Goal: Transaction & Acquisition: Book appointment/travel/reservation

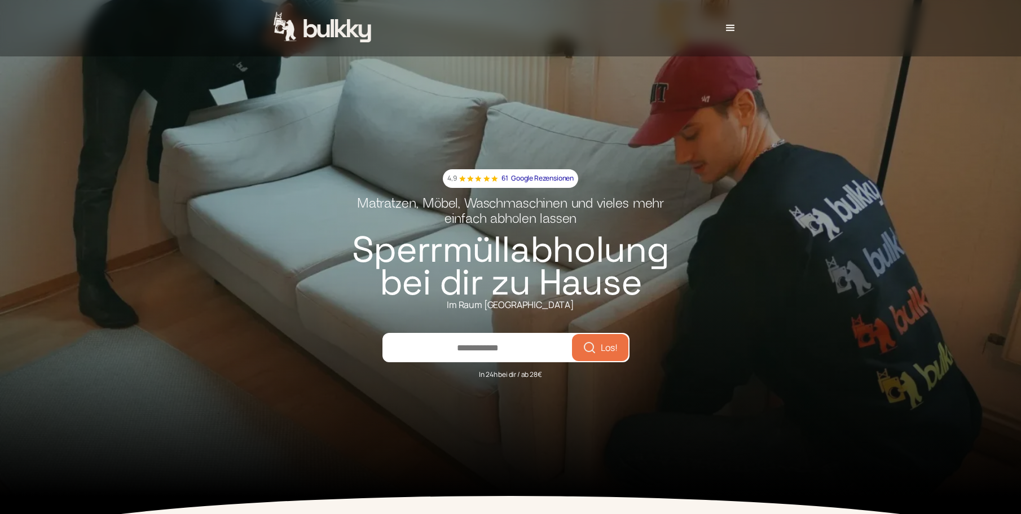
click at [514, 347] on input "number" at bounding box center [478, 347] width 188 height 27
type input "*****"
click at [583, 354] on icon "submit" at bounding box center [590, 348] width 14 height 14
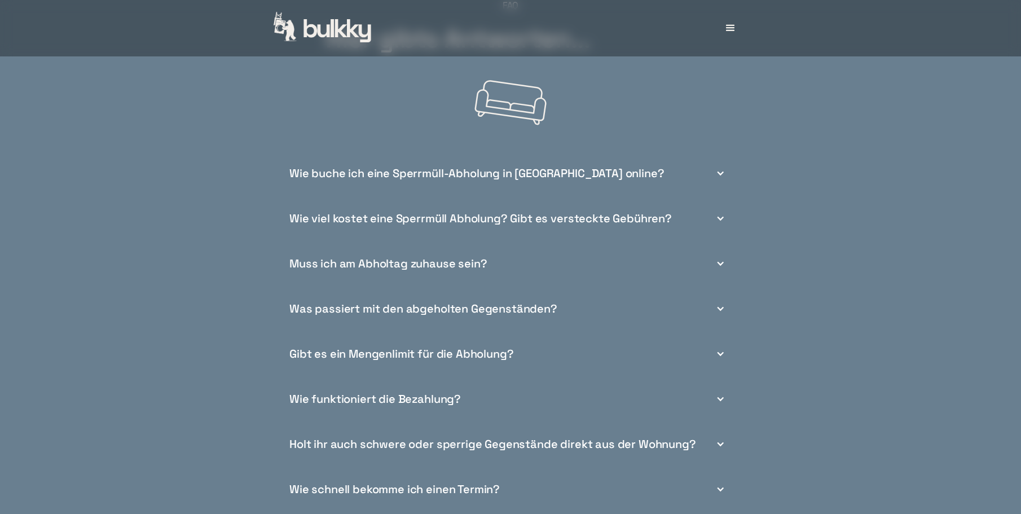
scroll to position [4176, 0]
click at [536, 224] on div "Wie viel kostet eine Sperrmüll Abholung? Gibt es versteckte Gebühren?" at bounding box center [481, 218] width 383 height 12
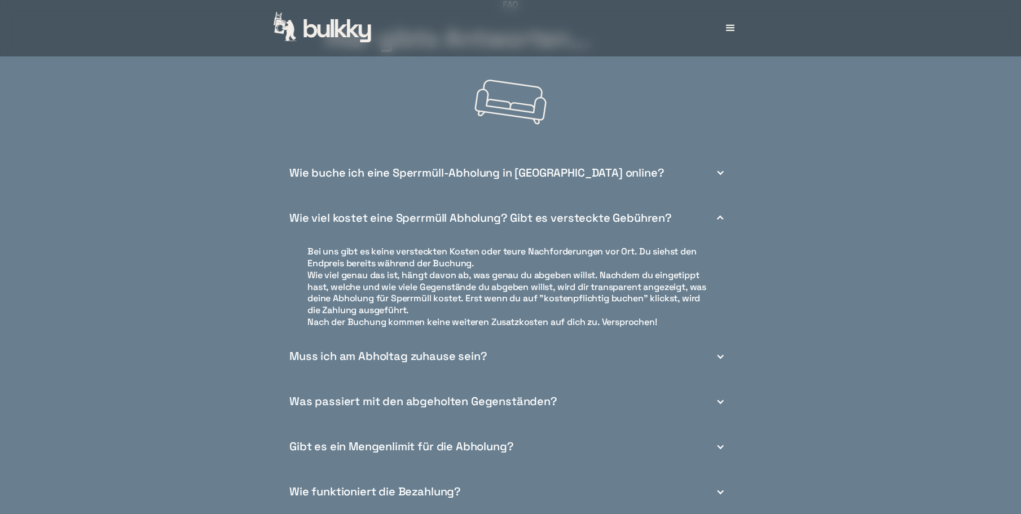
click at [628, 219] on div "Wie viel kostet eine Sperrmüll Abholung? Gibt es versteckte Gebühren?" at bounding box center [510, 217] width 451 height 45
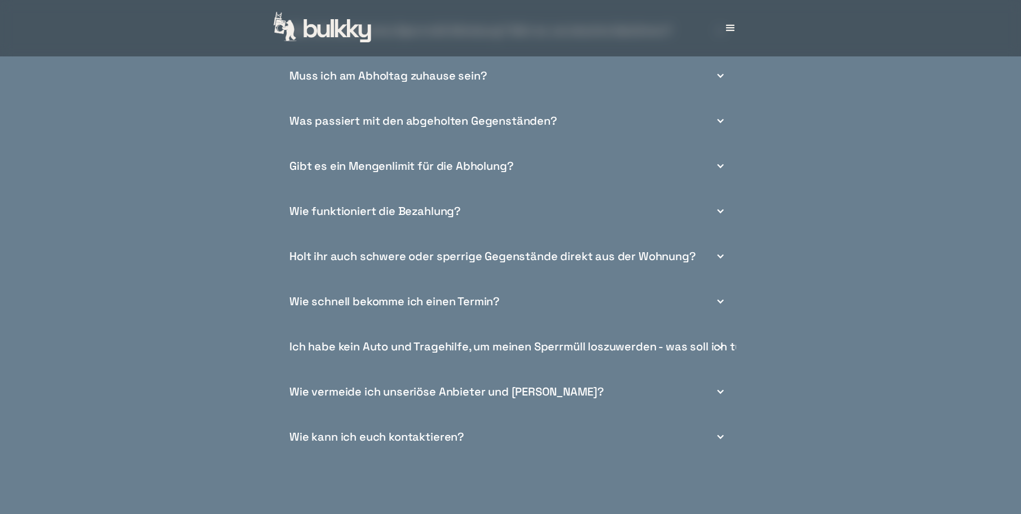
scroll to position [4233, 0]
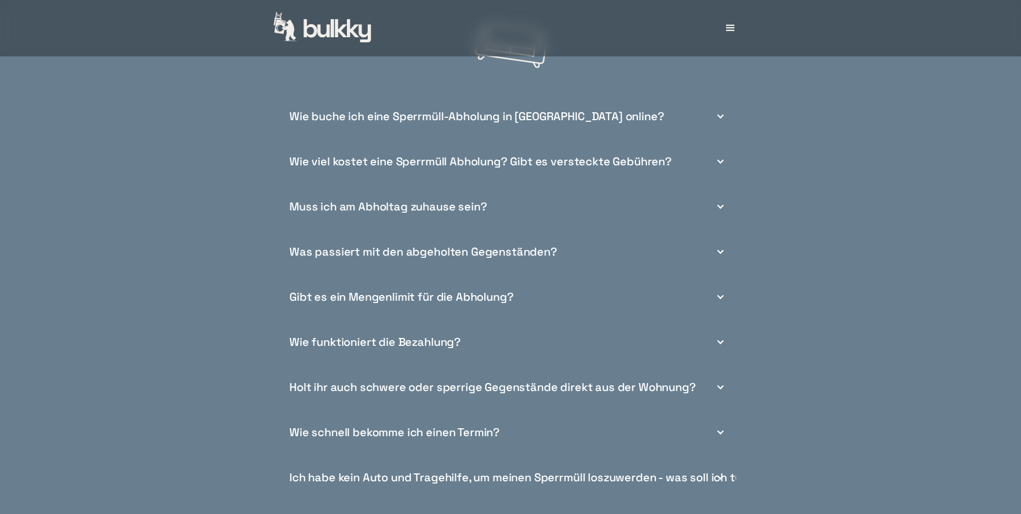
click at [466, 383] on div "Holt ihr auch schwere oder sperrige Gegenstände direkt aus der Wohnung?" at bounding box center [510, 387] width 451 height 45
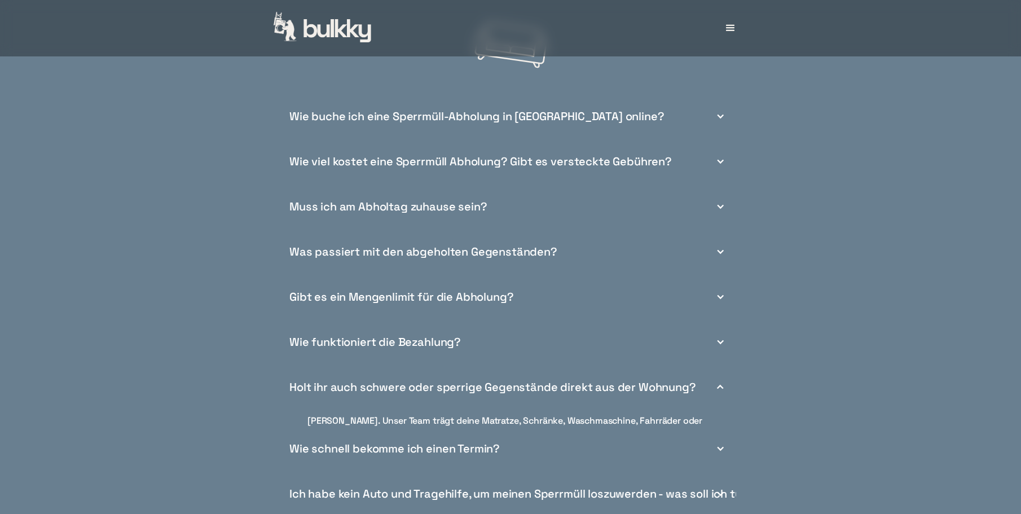
click at [468, 393] on div "Holt ihr auch schwere oder sperrige Gegenstände direkt aus der Wohnung?" at bounding box center [493, 387] width 407 height 12
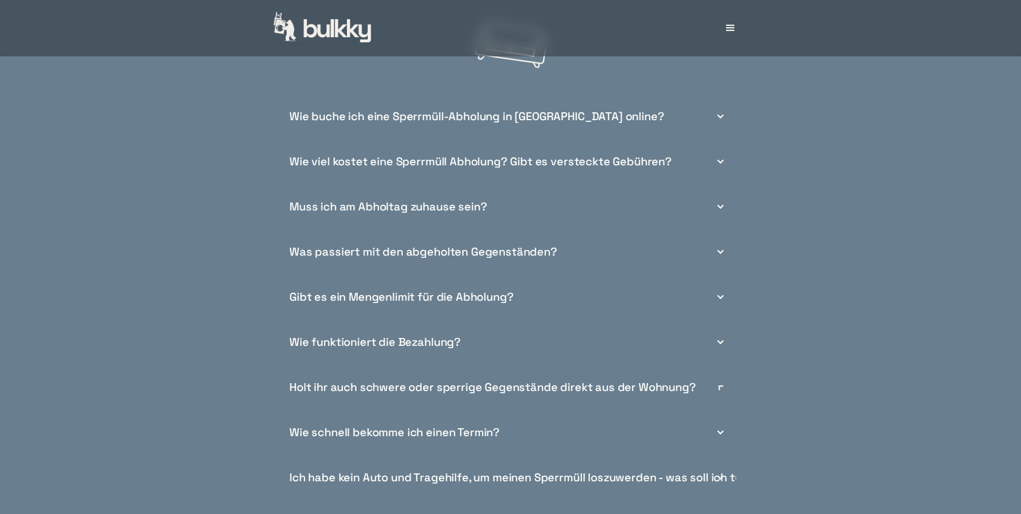
click at [468, 393] on div "Holt ihr auch schwere oder sperrige Gegenstände direkt aus der Wohnung?" at bounding box center [493, 387] width 407 height 12
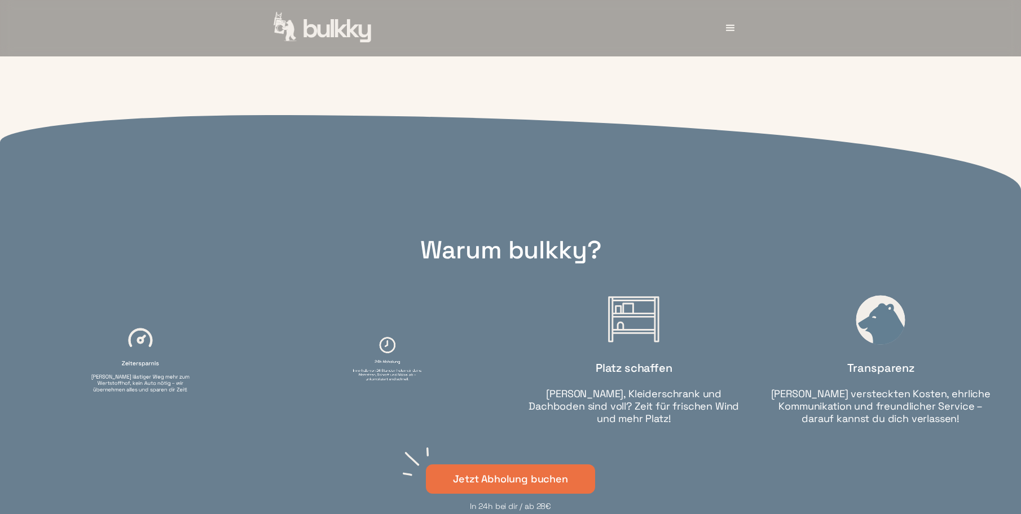
scroll to position [3442, 0]
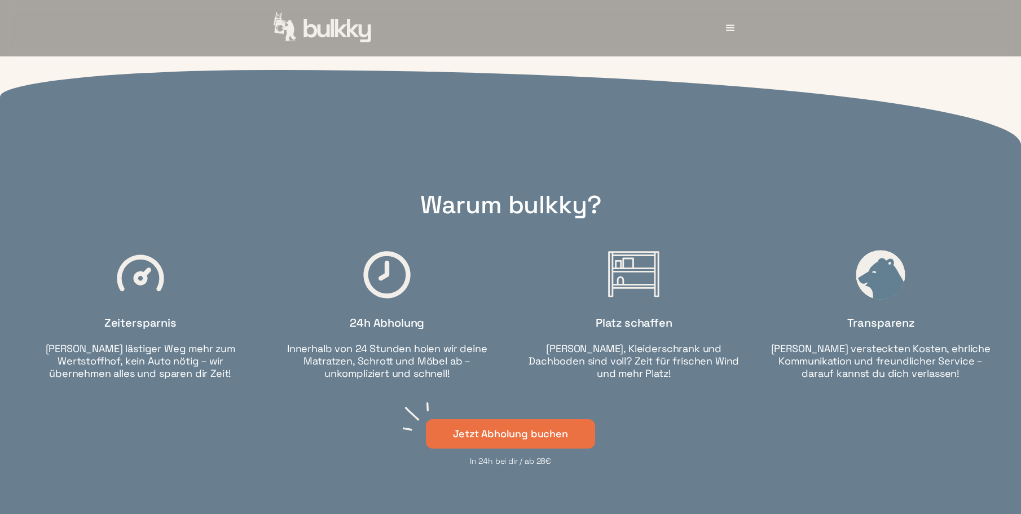
click at [497, 437] on link "Jetzt Abholung buchen" at bounding box center [510, 434] width 169 height 30
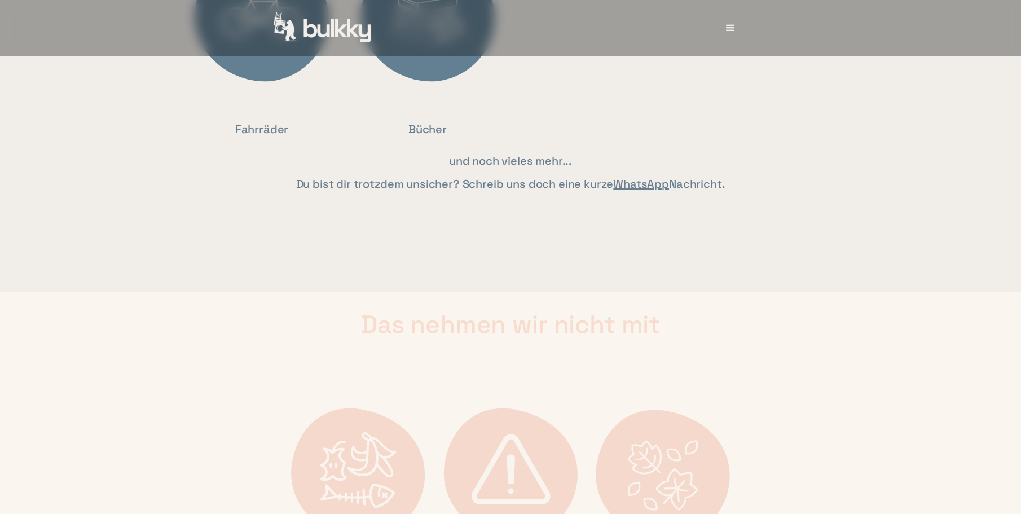
scroll to position [2822, 0]
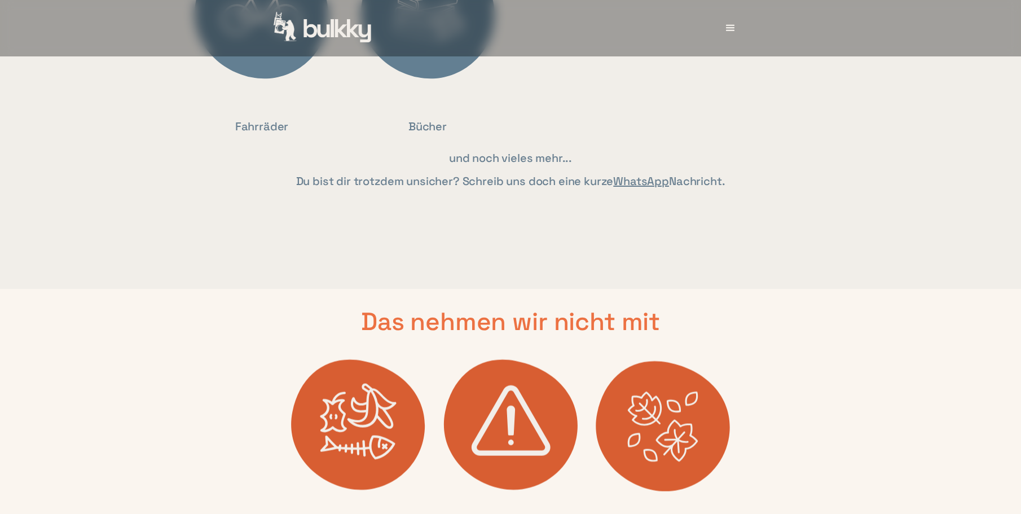
click at [640, 188] on link "WhatsApp" at bounding box center [641, 181] width 56 height 15
click at [628, 188] on link "WhatsApp" at bounding box center [641, 181] width 56 height 15
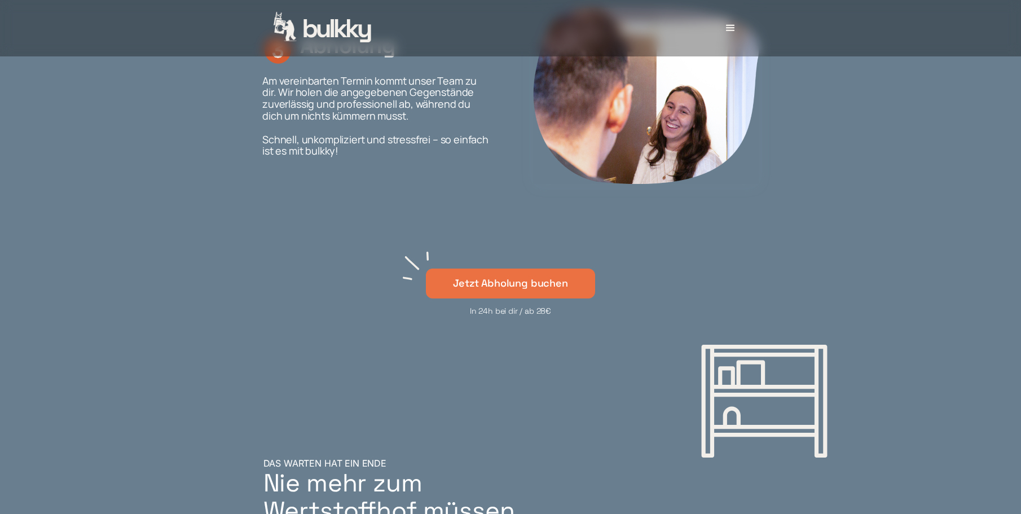
scroll to position [1580, 0]
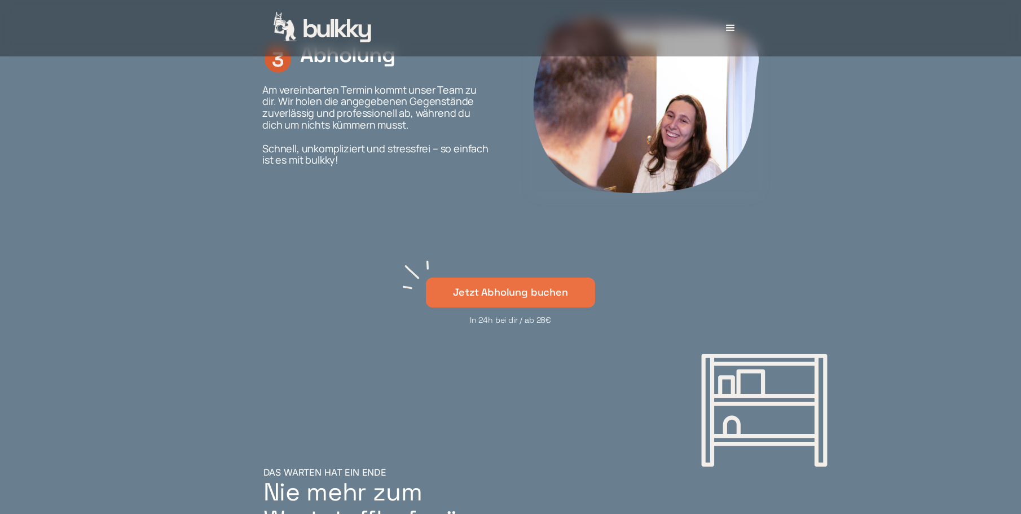
click at [499, 305] on link "Jetzt Abholung buchen" at bounding box center [510, 293] width 169 height 30
